Goal: Obtain resource: Download file/media

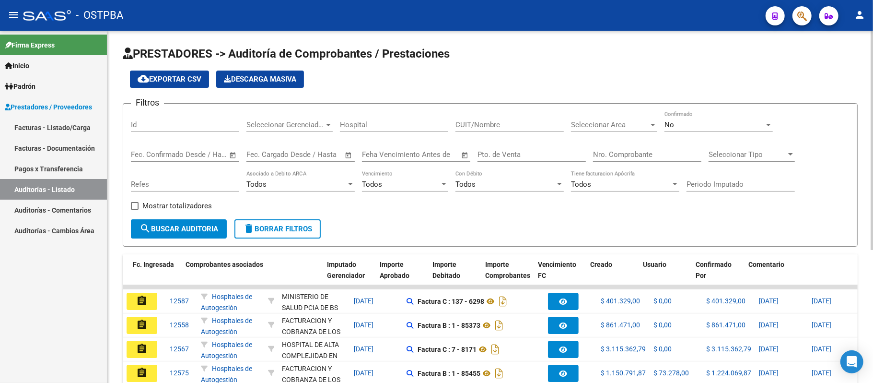
scroll to position [0, 221]
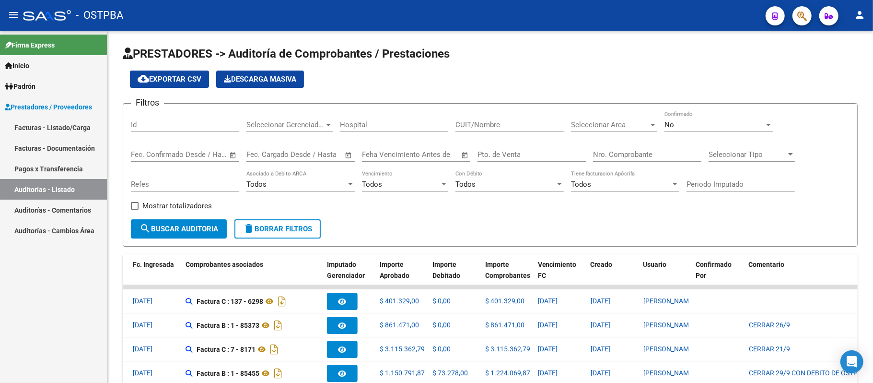
click at [46, 160] on link "Pagos x Transferencia" at bounding box center [53, 168] width 107 height 21
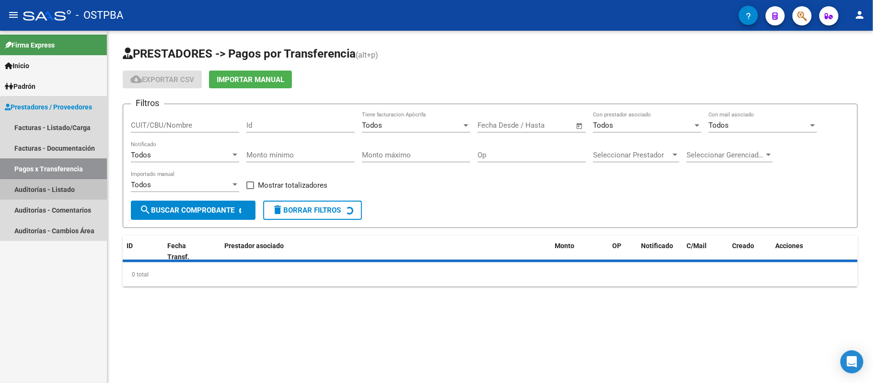
click at [60, 189] on link "Auditorías - Listado" at bounding box center [53, 189] width 107 height 21
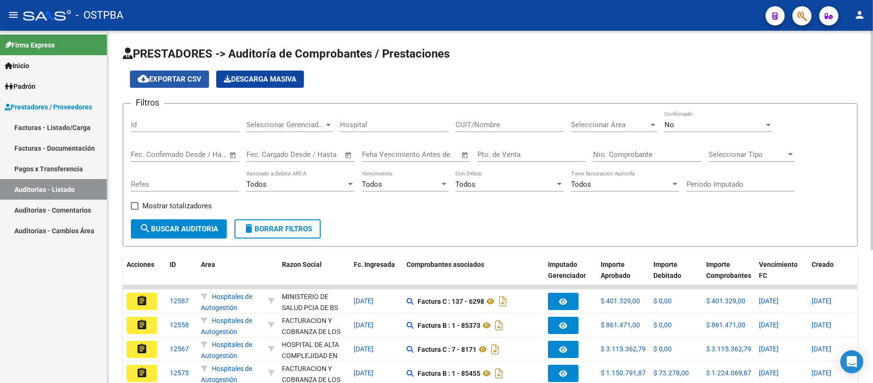
click at [188, 78] on span "cloud_download Exportar CSV" at bounding box center [170, 79] width 64 height 9
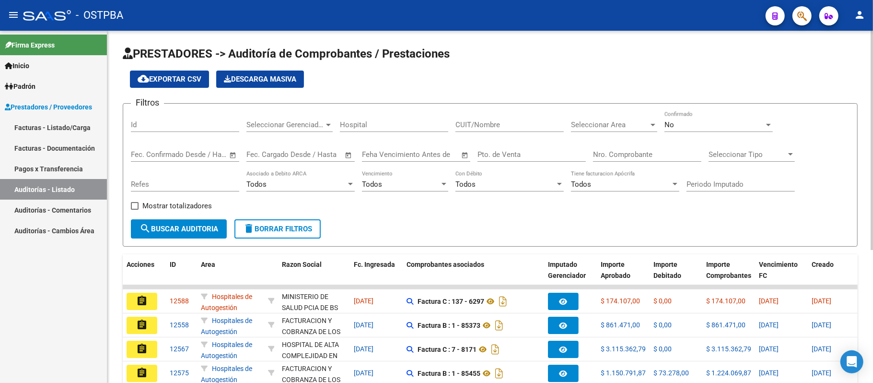
click at [312, 128] on span "Seleccionar Gerenciador" at bounding box center [285, 124] width 78 height 9
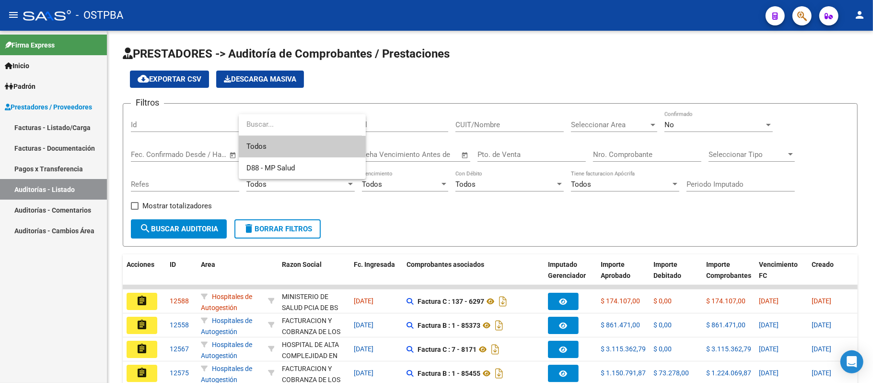
click at [307, 144] on span "Todos" at bounding box center [302, 147] width 112 height 22
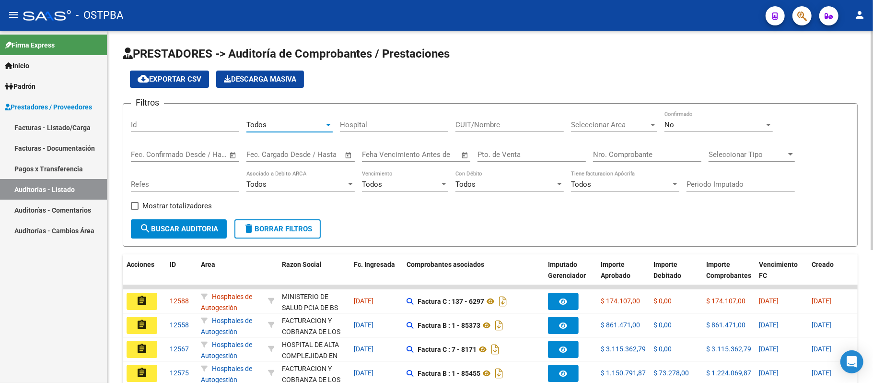
click at [307, 125] on div "Todos" at bounding box center [285, 124] width 78 height 9
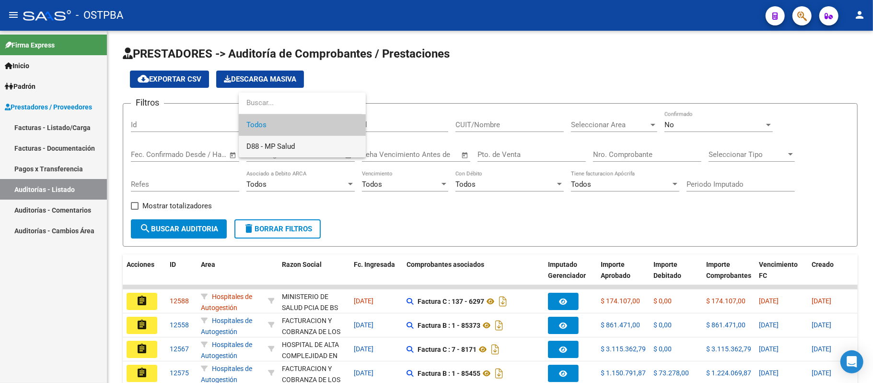
click at [306, 150] on span "D88 - MP Salud" at bounding box center [302, 147] width 112 height 22
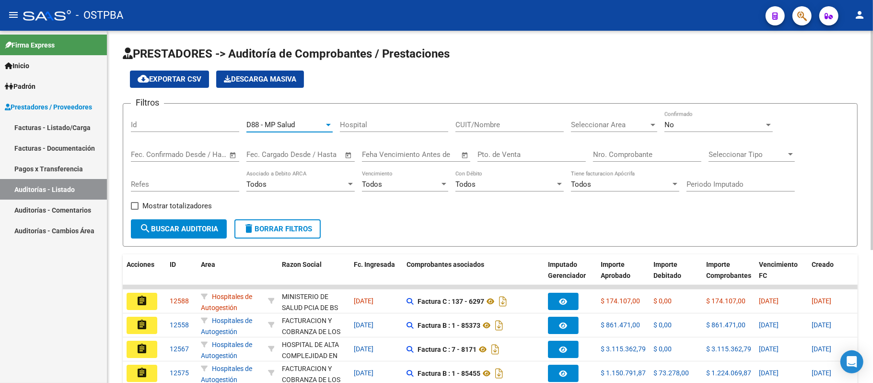
click at [618, 154] on input "Nro. Comprobante" at bounding box center [647, 154] width 108 height 9
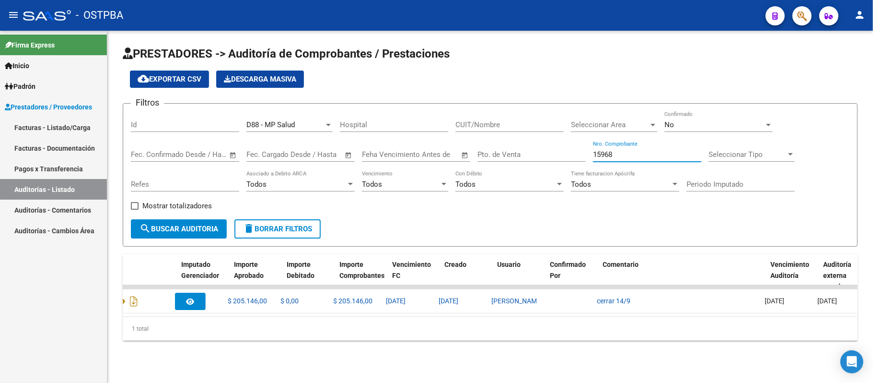
scroll to position [0, 375]
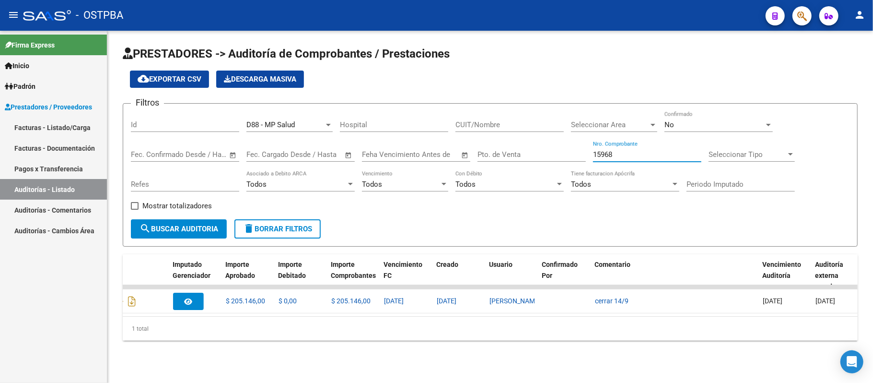
type input "15968"
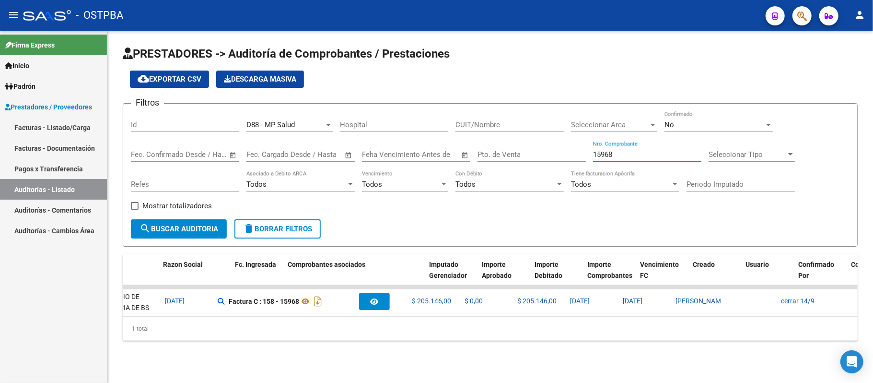
scroll to position [0, 0]
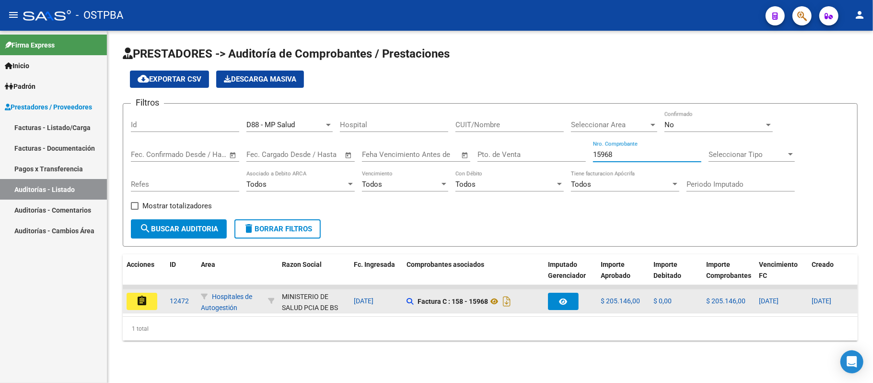
click at [145, 298] on mat-icon "assignment" at bounding box center [142, 301] width 12 height 12
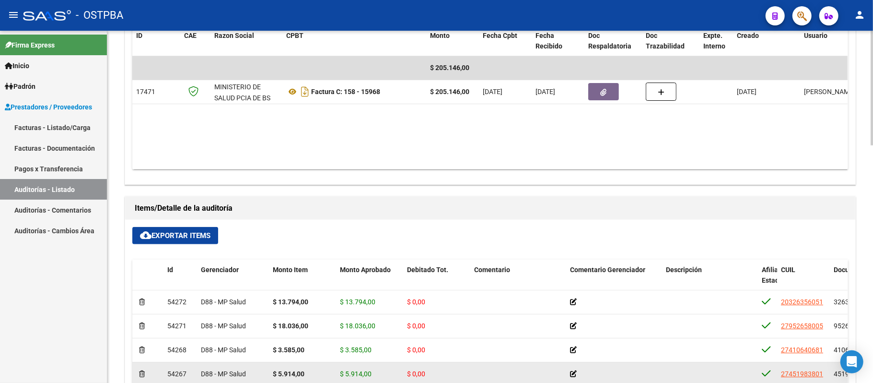
scroll to position [703, 0]
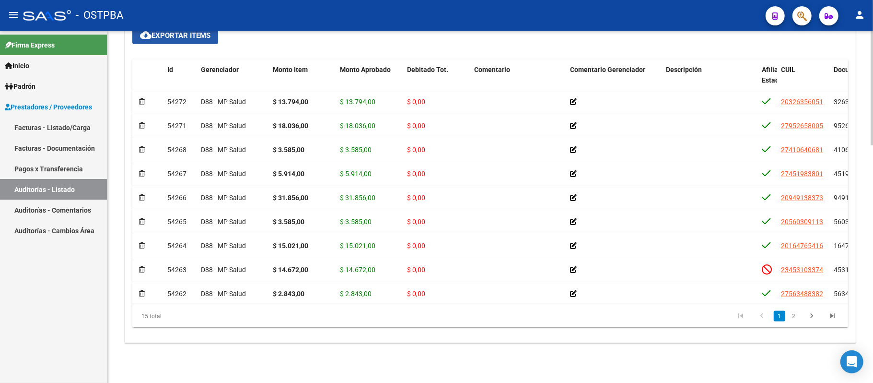
click at [188, 39] on span "cloud_download Exportar Items" at bounding box center [175, 35] width 70 height 9
